Goal: Transaction & Acquisition: Purchase product/service

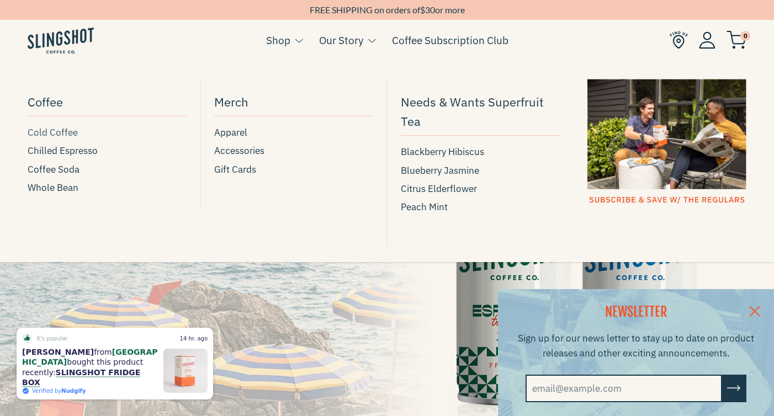
click at [70, 134] on span "Cold Coffee" at bounding box center [53, 132] width 50 height 15
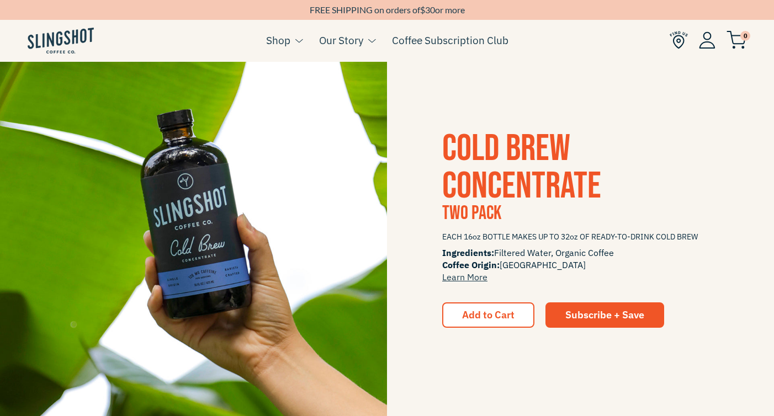
scroll to position [1389, 0]
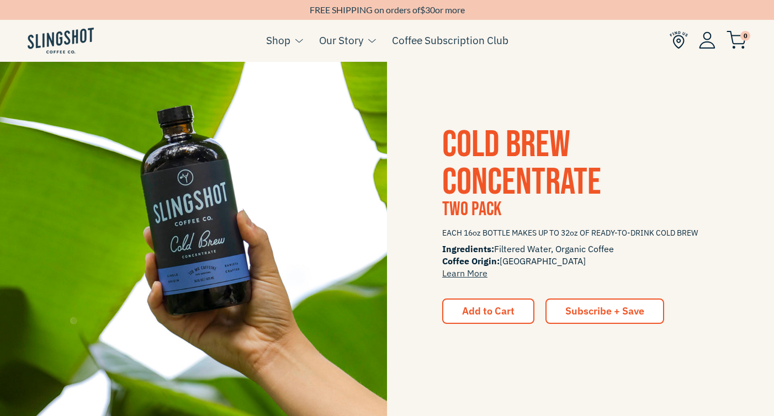
click at [597, 305] on span "Subscribe + Save" at bounding box center [604, 311] width 79 height 13
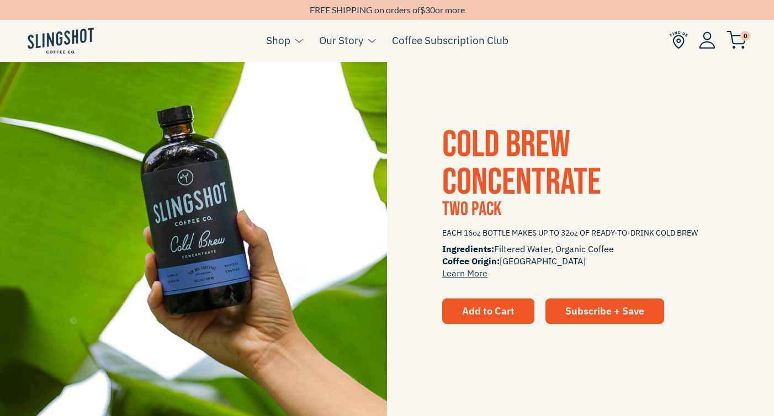
click at [473, 301] on button "Add to Cart" at bounding box center [488, 311] width 92 height 25
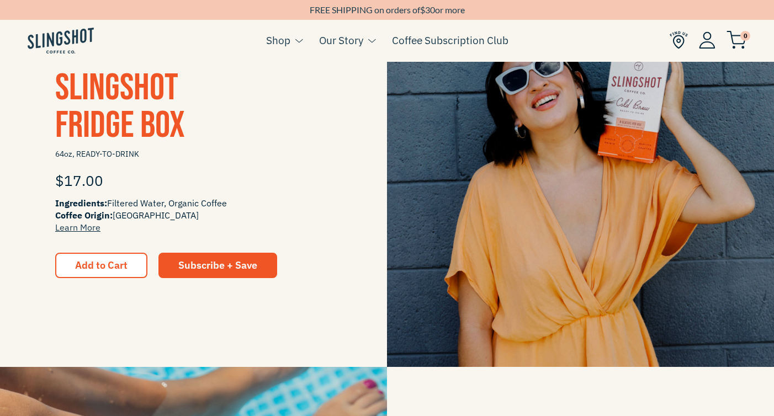
scroll to position [223, 0]
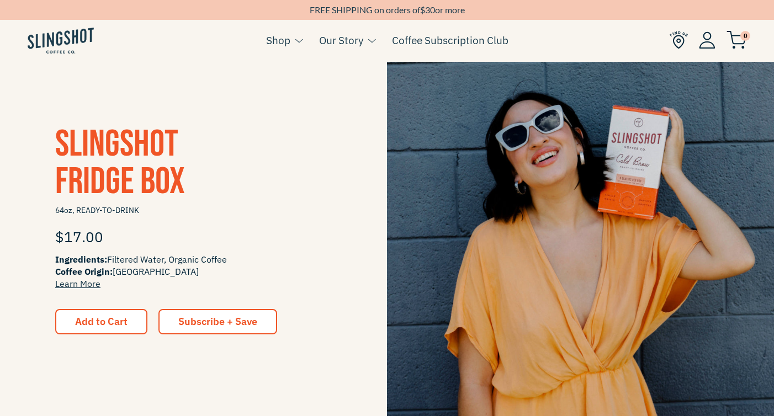
click at [258, 322] on link "Subscribe + Save" at bounding box center [217, 321] width 119 height 25
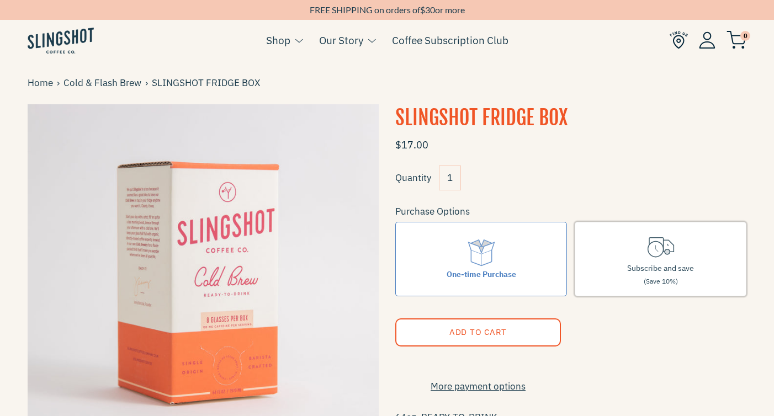
click at [672, 269] on span "Subscribe and save" at bounding box center [660, 268] width 67 height 10
click at [0, 0] on input "Subscribe and save (Save 10%)" at bounding box center [0, 0] width 0 height 0
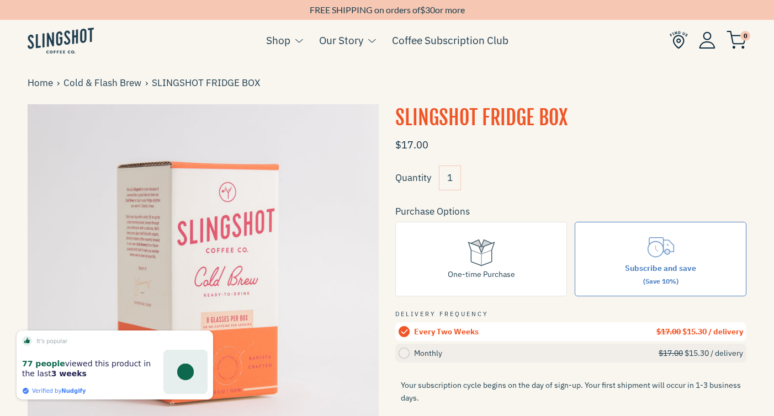
click at [482, 355] on div "Monthly" at bounding box center [536, 353] width 244 height 12
click at [0, 0] on input "Monthly $17.00 $15.30 / delivery" at bounding box center [0, 0] width 0 height 0
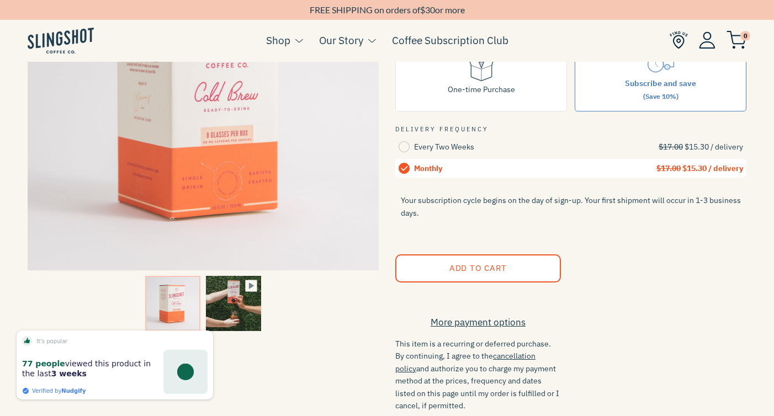
scroll to position [188, 0]
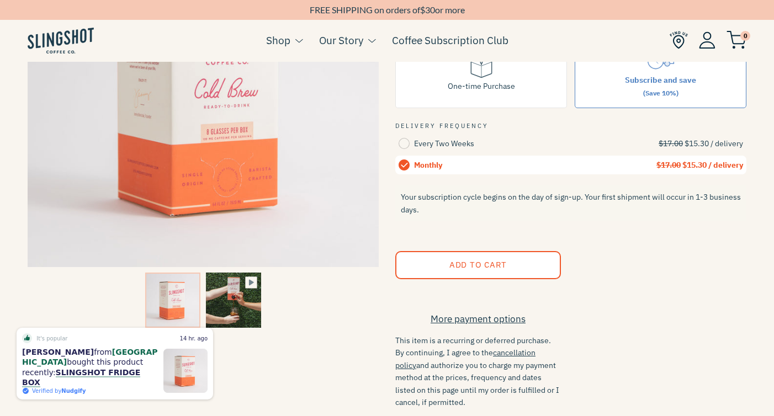
click at [514, 271] on button "Add to Cart" at bounding box center [478, 265] width 166 height 28
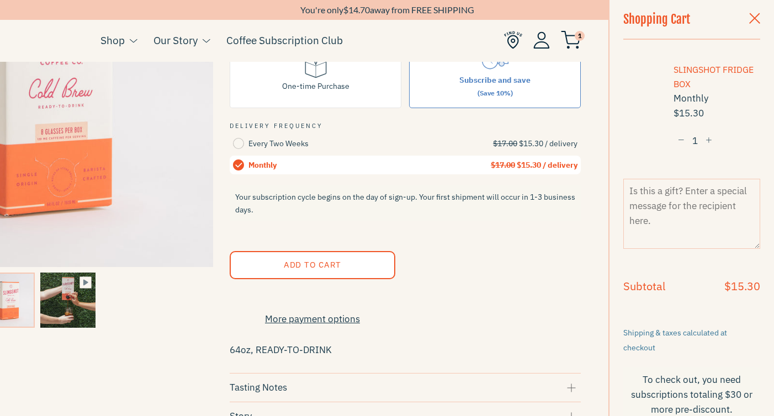
scroll to position [20, 0]
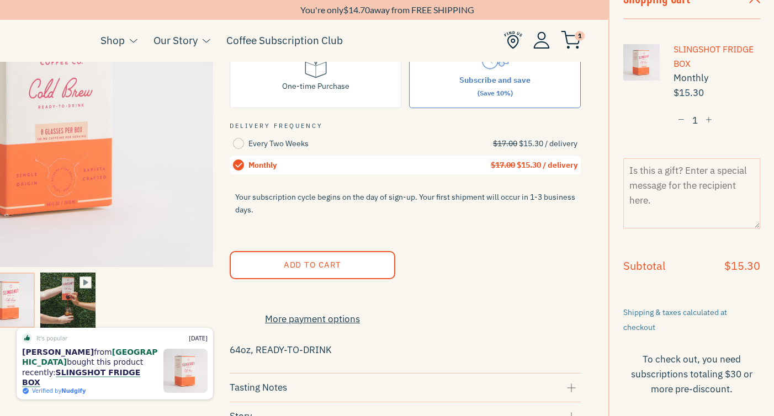
click at [560, 356] on p "64oz, READY-TO-DRINK" at bounding box center [405, 349] width 351 height 19
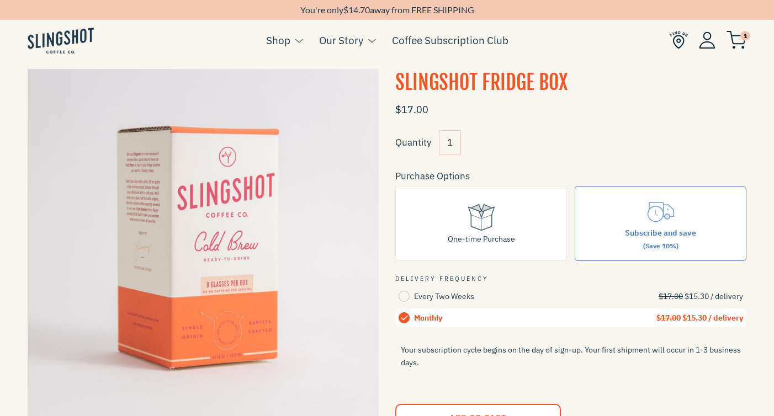
scroll to position [2, 0]
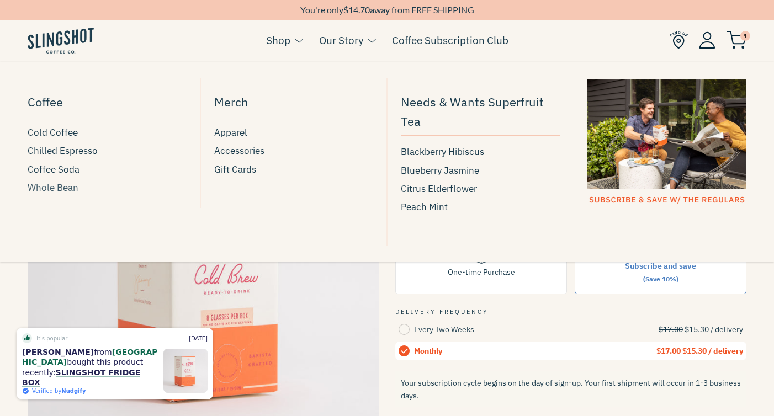
click at [71, 185] on span "Whole Bean" at bounding box center [53, 187] width 51 height 15
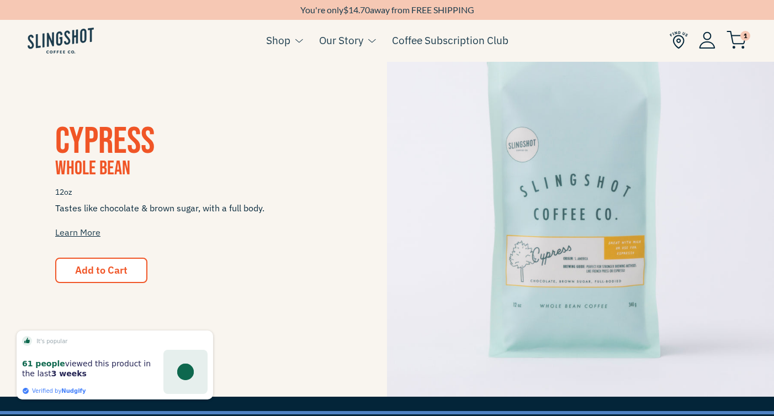
scroll to position [1026, 0]
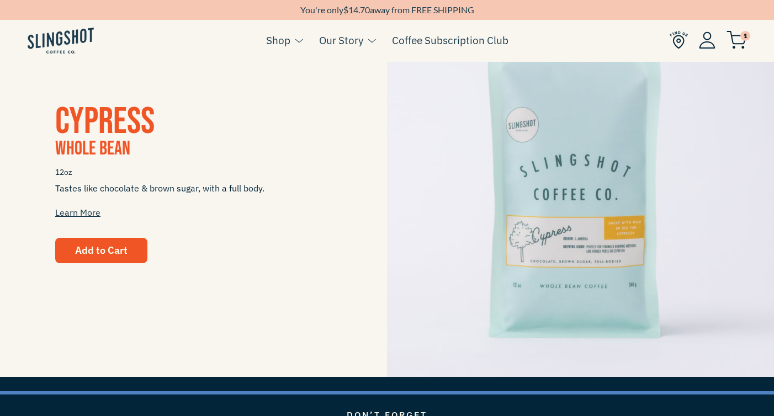
click at [122, 260] on button "Add to Cart" at bounding box center [101, 250] width 92 height 25
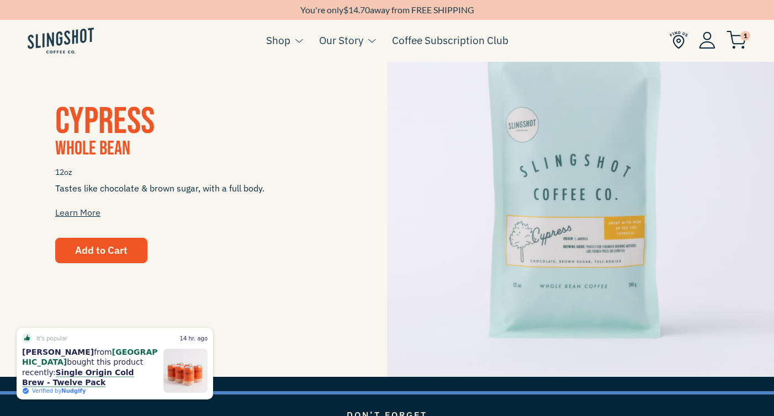
click at [109, 244] on span "Add to Cart" at bounding box center [101, 250] width 52 height 13
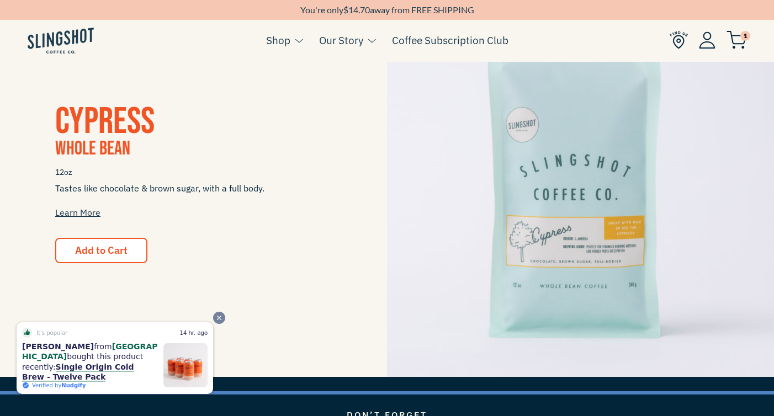
click at [216, 324] on span "Close" at bounding box center [219, 318] width 12 height 12
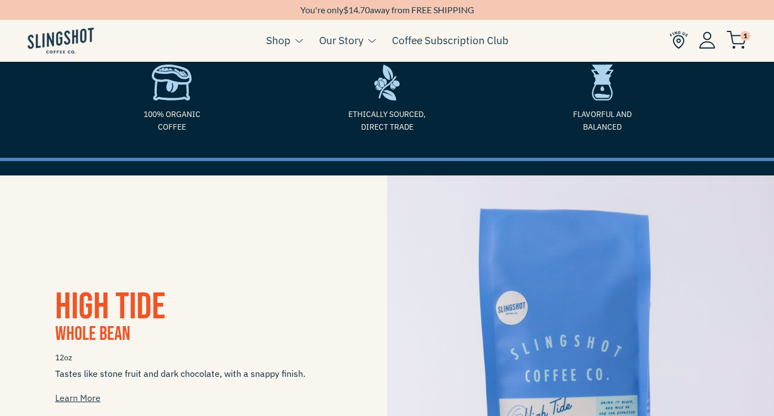
scroll to position [0, 0]
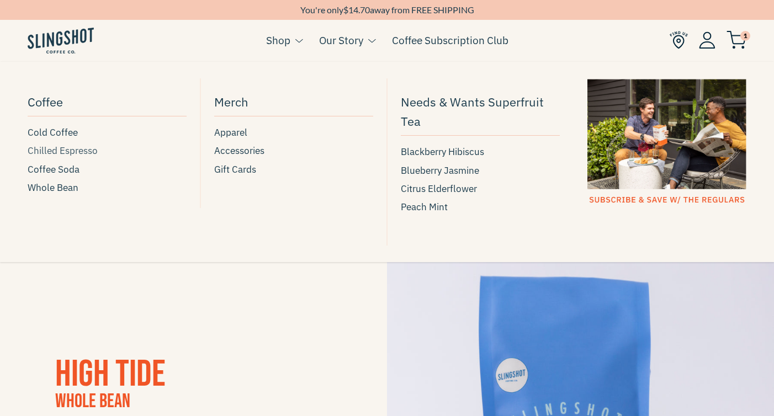
click at [71, 154] on span "Chilled Espresso" at bounding box center [63, 150] width 70 height 15
click at [233, 137] on span "Apparel" at bounding box center [230, 132] width 33 height 15
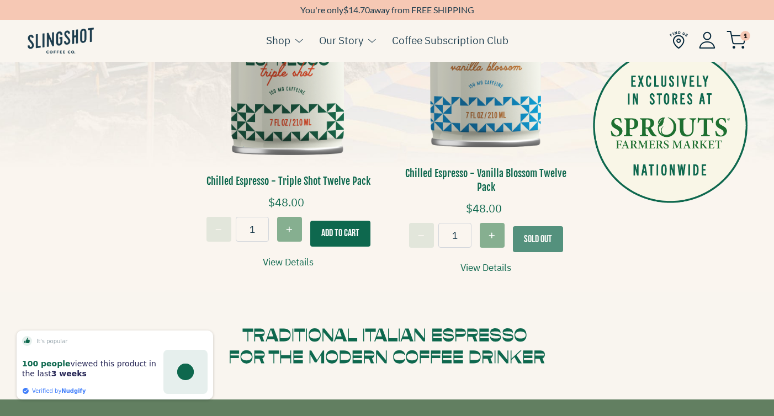
scroll to position [394, 0]
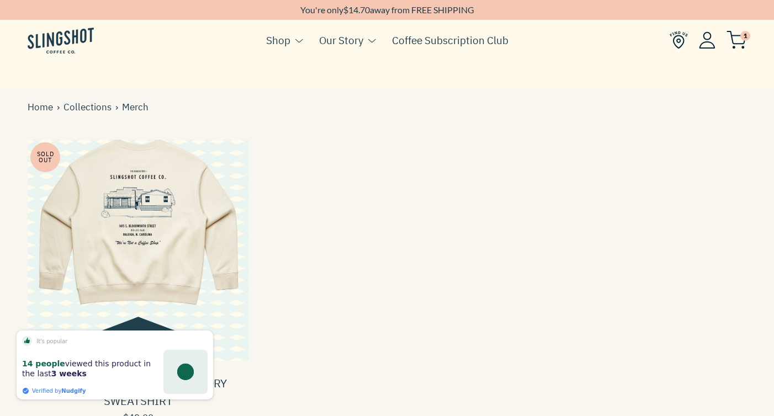
scroll to position [49, 0]
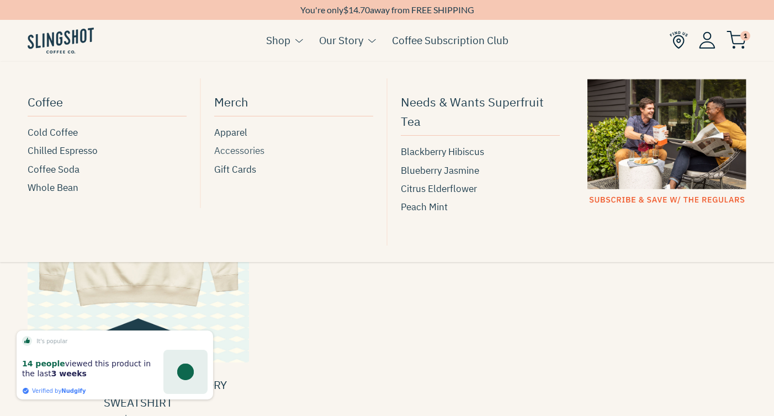
click at [249, 154] on span "Accessories" at bounding box center [239, 150] width 50 height 15
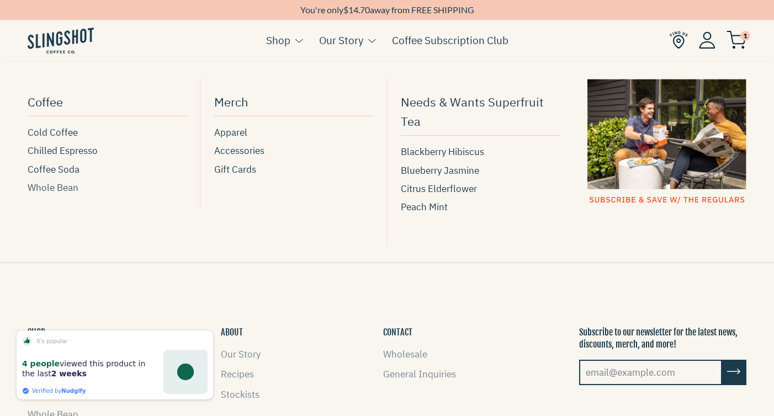
click at [72, 191] on span "Whole Bean" at bounding box center [53, 187] width 51 height 15
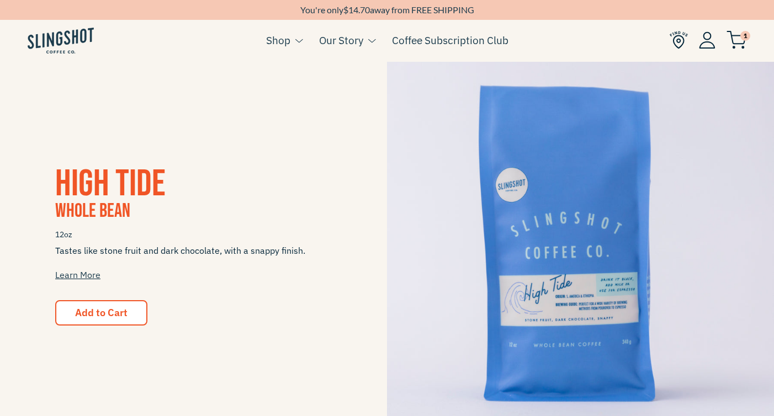
scroll to position [206, 0]
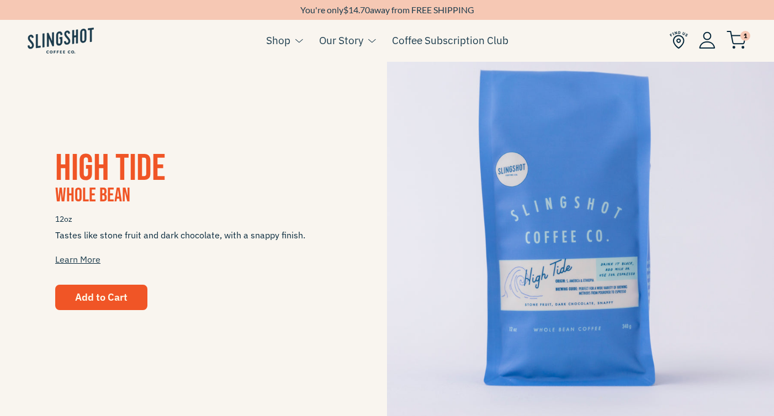
click at [94, 295] on span "Add to Cart" at bounding box center [101, 297] width 52 height 13
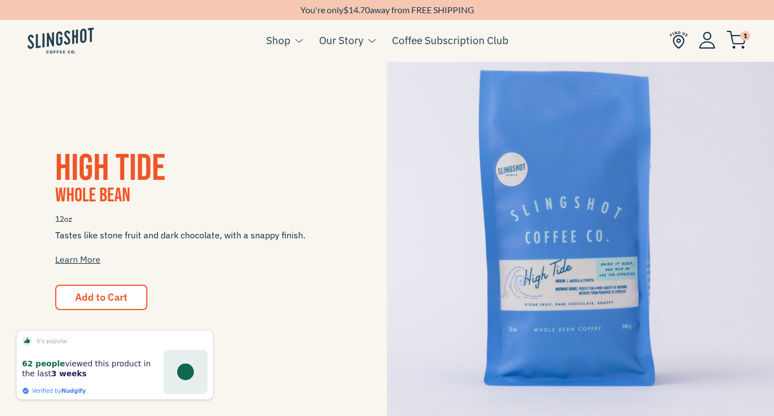
click at [732, 36] on img at bounding box center [736, 40] width 20 height 18
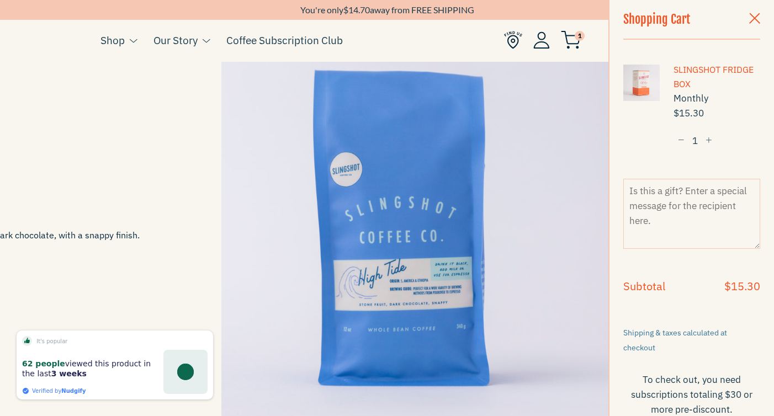
click at [752, 29] on button "button" at bounding box center [754, 19] width 33 height 39
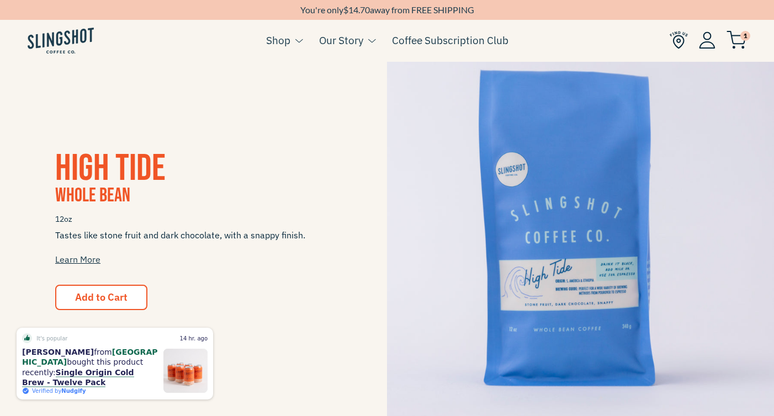
click at [739, 32] on img at bounding box center [736, 40] width 20 height 18
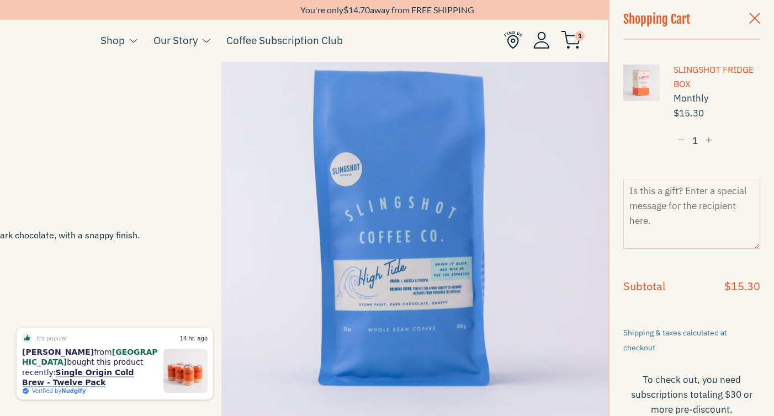
click at [708, 140] on span "button" at bounding box center [708, 141] width 7 height 8
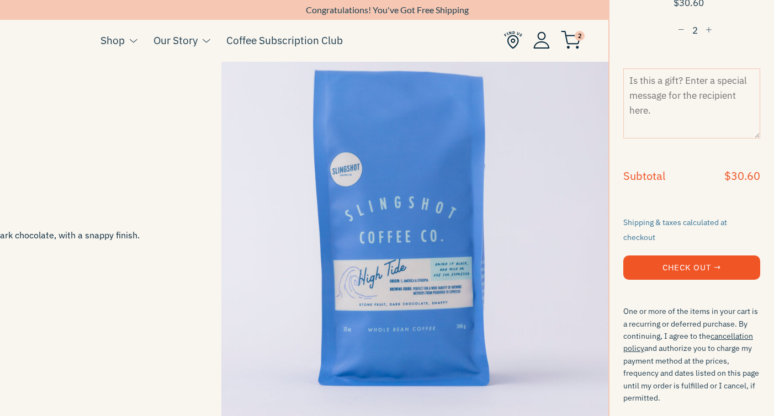
scroll to position [210, 0]
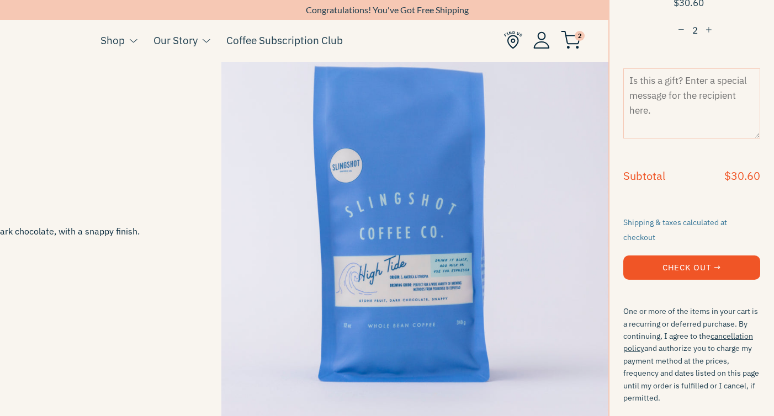
click at [702, 255] on button "Check Out →" at bounding box center [691, 267] width 137 height 24
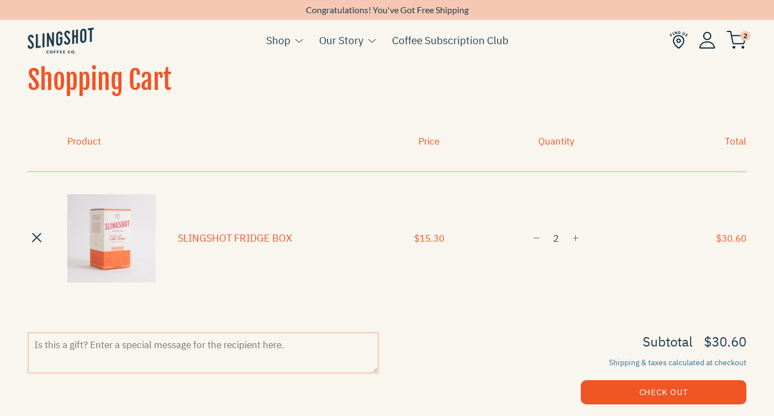
click at [538, 241] on button "−" at bounding box center [536, 238] width 16 height 20
type input "1"
click at [536, 236] on span "button" at bounding box center [535, 239] width 7 height 8
type input "0"
